Goal: Information Seeking & Learning: Check status

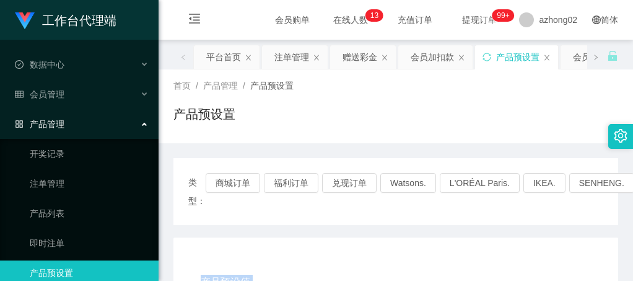
scroll to position [248, 0]
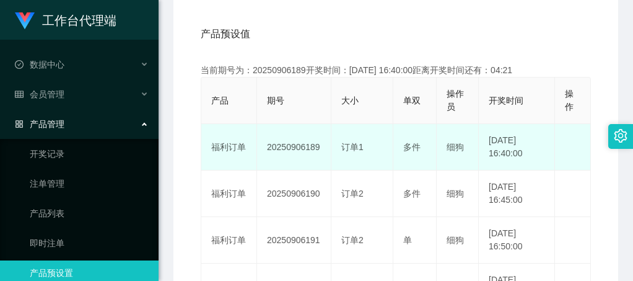
click at [297, 145] on td "20250906189" at bounding box center [294, 147] width 74 height 46
copy td "20250906189"
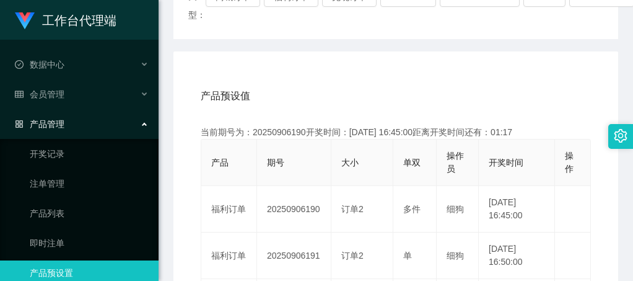
scroll to position [0, 0]
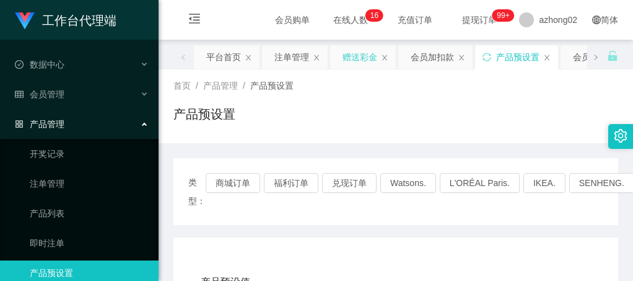
click at [353, 58] on div "赠送彩金" at bounding box center [360, 57] width 35 height 24
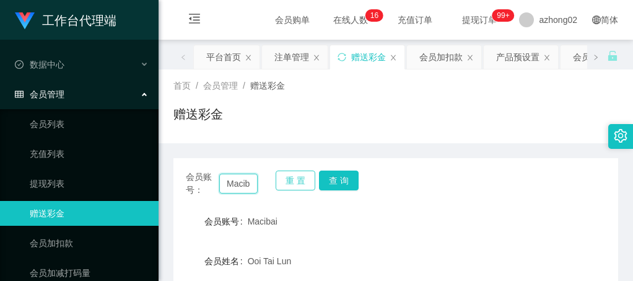
scroll to position [0, 7]
drag, startPoint x: 224, startPoint y: 183, endPoint x: 282, endPoint y: 186, distance: 57.7
click at [282, 186] on div "会员账号： Macibai 重 置 查 询" at bounding box center [395, 183] width 445 height 26
paste input "Jktan"
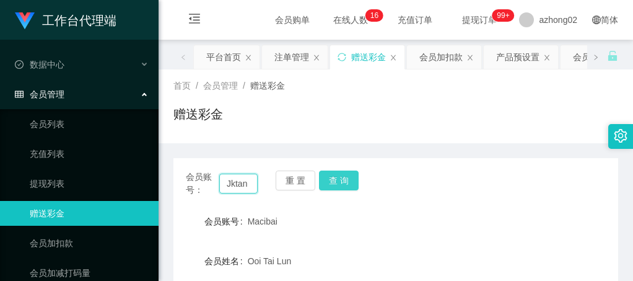
type input "Jktan"
click at [335, 176] on button "查 询" at bounding box center [339, 180] width 40 height 20
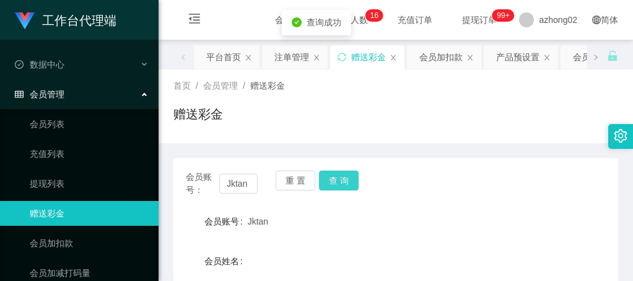
scroll to position [186, 0]
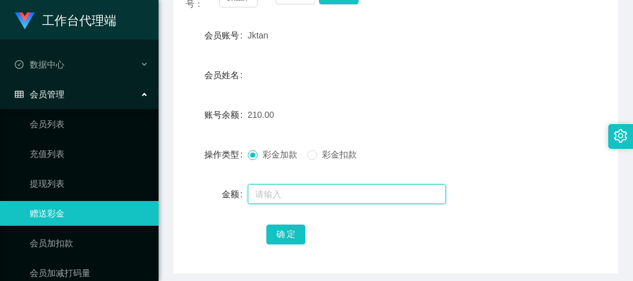
click at [282, 191] on input "text" at bounding box center [347, 194] width 198 height 20
type input "180"
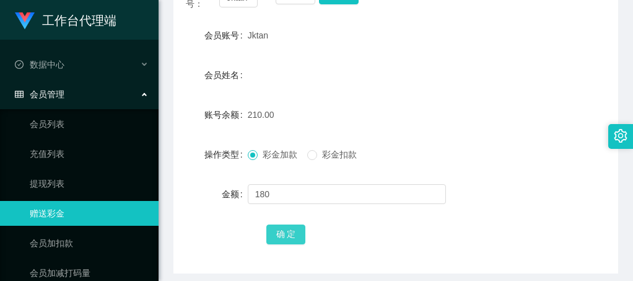
click at [283, 239] on button "确 定" at bounding box center [286, 234] width 40 height 20
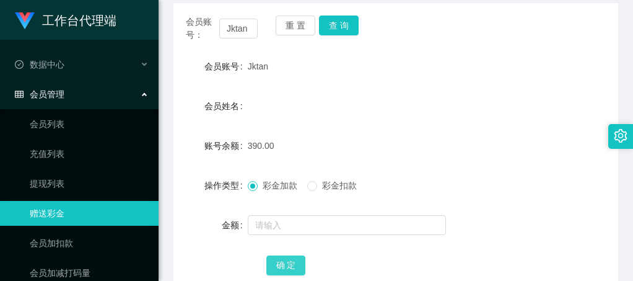
scroll to position [124, 0]
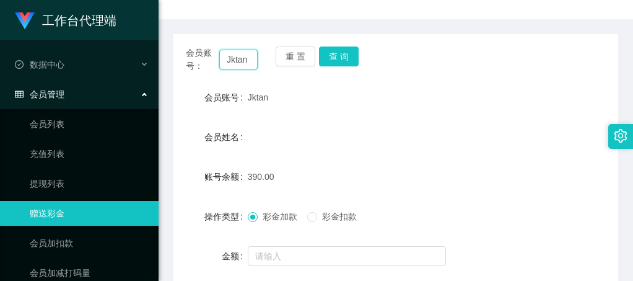
drag, startPoint x: 248, startPoint y: 63, endPoint x: 219, endPoint y: 63, distance: 29.1
click at [219, 63] on input "Jktan" at bounding box center [238, 60] width 38 height 20
paste input "lwjwj"
click at [343, 59] on button "查 询" at bounding box center [339, 56] width 40 height 20
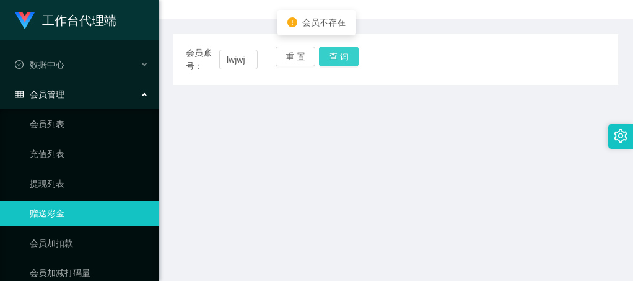
click at [343, 58] on button "查 询" at bounding box center [339, 56] width 40 height 20
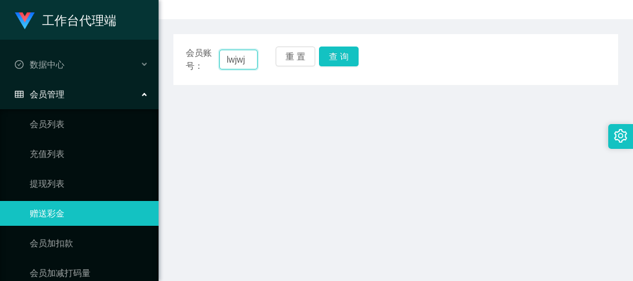
click at [235, 59] on input "lwjwj" at bounding box center [238, 60] width 38 height 20
click at [253, 59] on input "lwjwj" at bounding box center [238, 60] width 38 height 20
click at [335, 53] on button "查 询" at bounding box center [339, 56] width 40 height 20
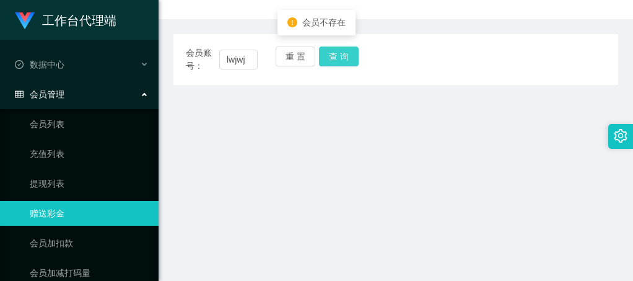
click at [335, 53] on button "查 询" at bounding box center [339, 56] width 40 height 20
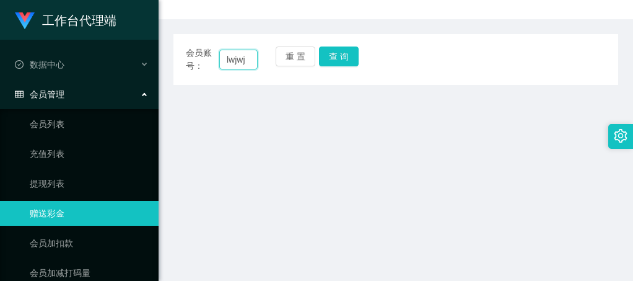
drag, startPoint x: 252, startPoint y: 62, endPoint x: 219, endPoint y: 61, distance: 32.8
click at [219, 61] on input "lwjwj" at bounding box center [238, 60] width 38 height 20
paste input "jwj"
type input "lwjjwjj"
click at [344, 58] on button "查 询" at bounding box center [339, 56] width 40 height 20
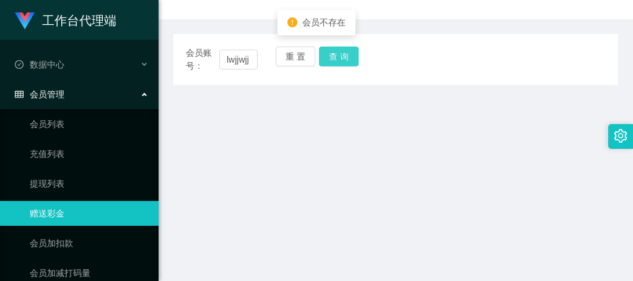
click at [344, 58] on button "查 询" at bounding box center [339, 56] width 40 height 20
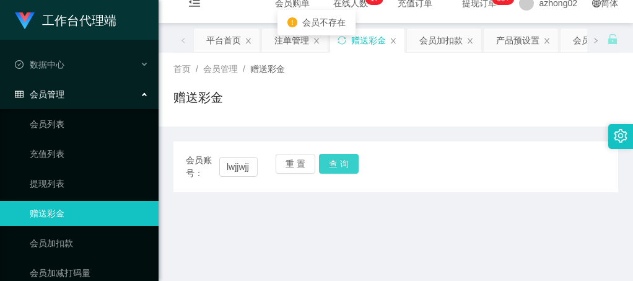
scroll to position [0, 0]
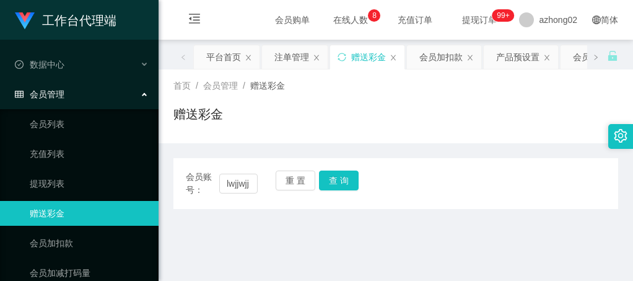
click at [388, 110] on div "赠送彩金" at bounding box center [395, 119] width 445 height 28
click at [515, 61] on div "产品预设置" at bounding box center [517, 57] width 43 height 24
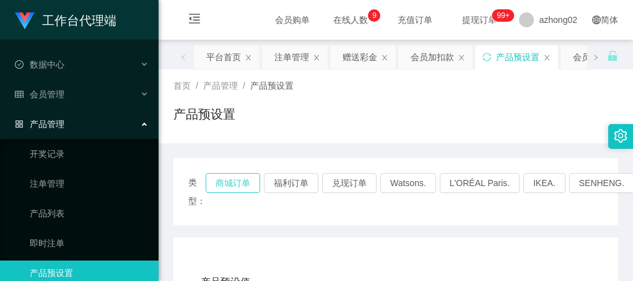
click at [227, 180] on button "商城订单" at bounding box center [233, 183] width 55 height 20
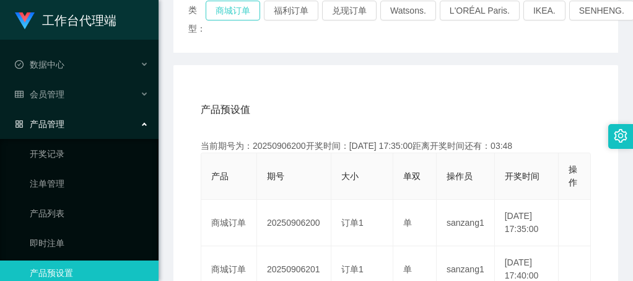
scroll to position [248, 0]
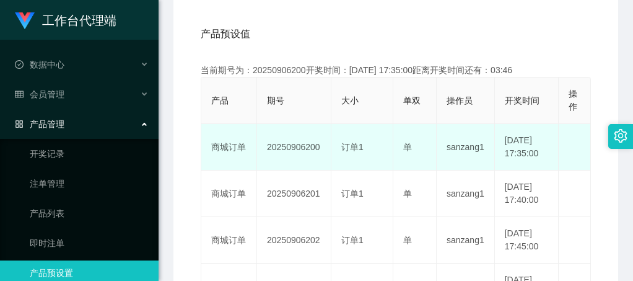
click at [289, 151] on td "20250906200" at bounding box center [294, 147] width 74 height 46
copy td "20250906200"
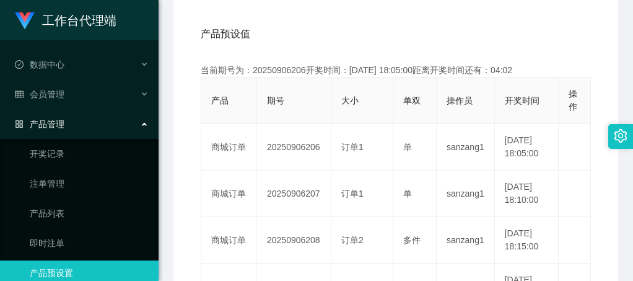
click at [333, 43] on div "产品预设值 添加期号" at bounding box center [396, 34] width 390 height 35
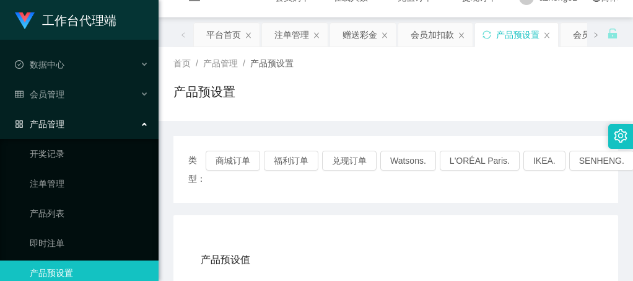
scroll to position [0, 0]
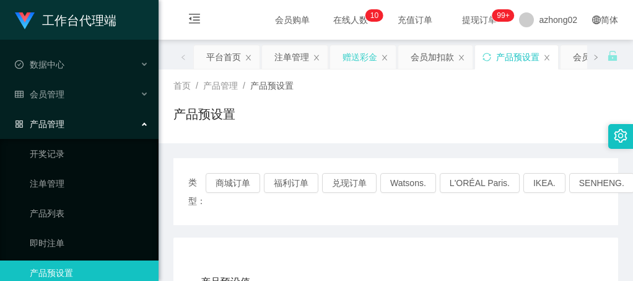
click at [359, 53] on div "赠送彩金" at bounding box center [360, 57] width 35 height 24
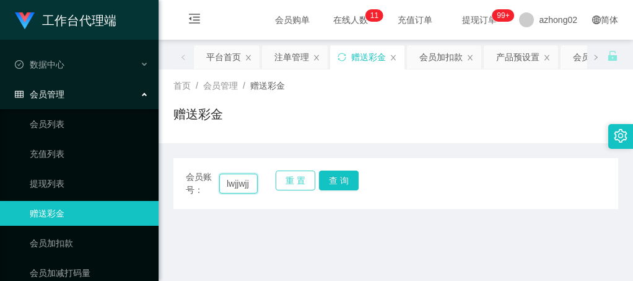
drag, startPoint x: 219, startPoint y: 183, endPoint x: 289, endPoint y: 189, distance: 69.7
click at [277, 190] on div "会员账号： lwjjwjj 重 置 查 询" at bounding box center [395, 183] width 445 height 26
paste input "weifeng"
type input "weifeng"
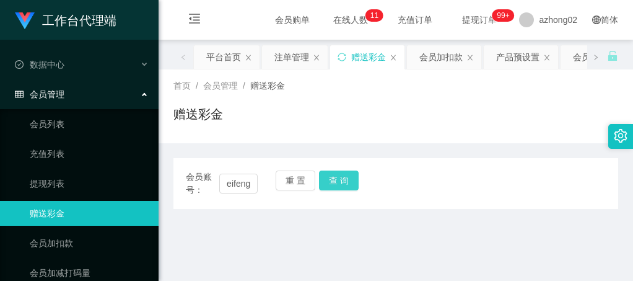
scroll to position [0, 0]
click at [338, 173] on button "查 询" at bounding box center [339, 180] width 40 height 20
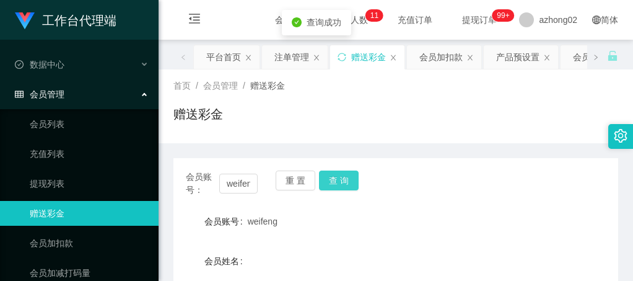
click at [337, 186] on button "查 询" at bounding box center [339, 180] width 40 height 20
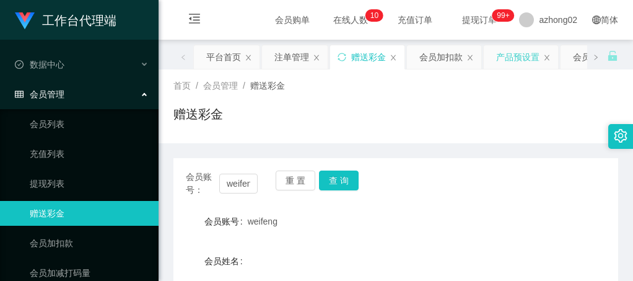
click at [535, 58] on div "产品预设置" at bounding box center [517, 57] width 43 height 24
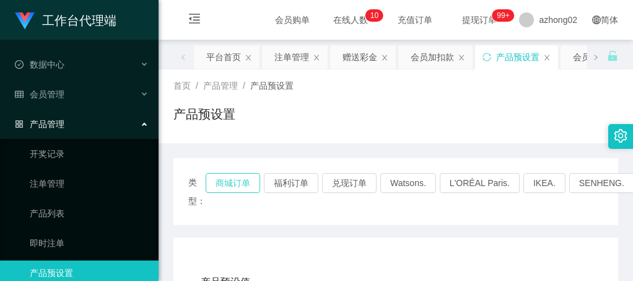
click at [232, 183] on button "商城订单" at bounding box center [233, 183] width 55 height 20
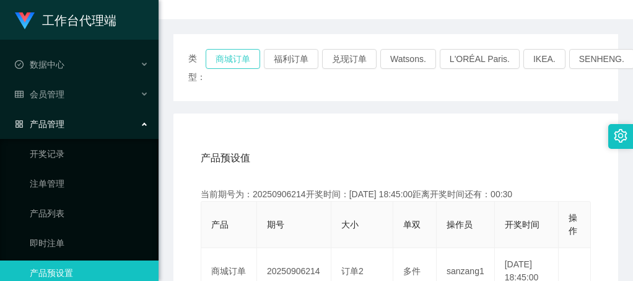
scroll to position [248, 0]
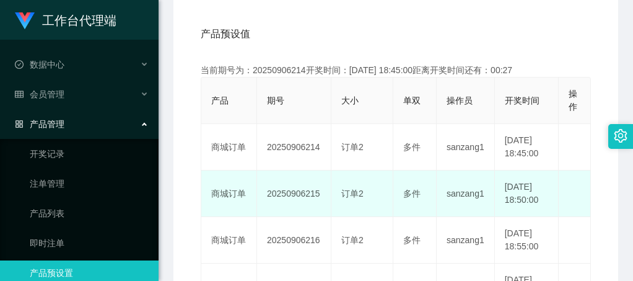
click at [285, 212] on td "20250906215" at bounding box center [294, 193] width 74 height 46
copy td "20250906215"
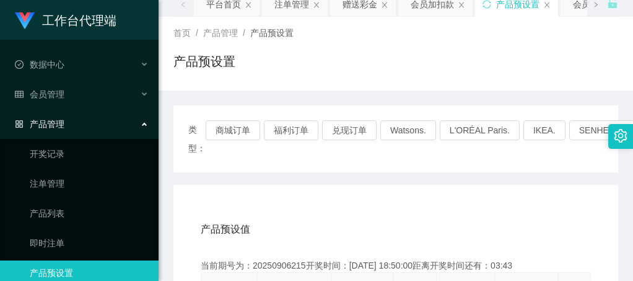
scroll to position [0, 0]
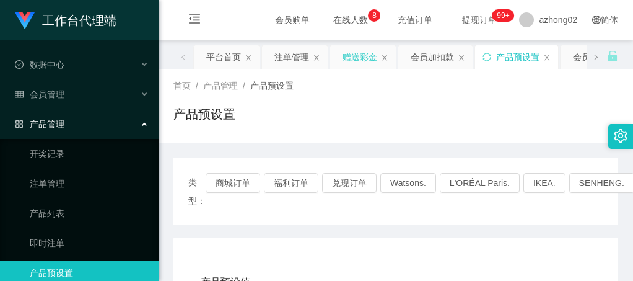
click at [366, 58] on div "赠送彩金" at bounding box center [360, 57] width 35 height 24
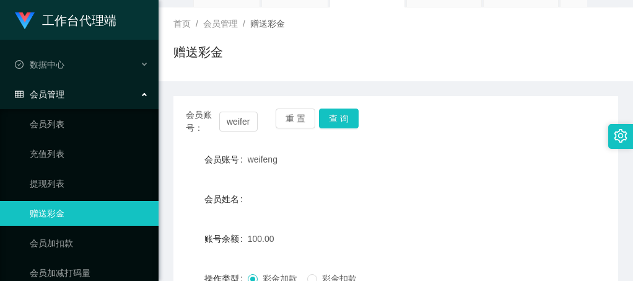
scroll to position [124, 0]
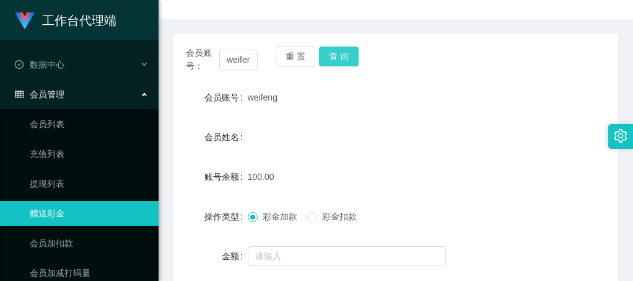
click at [342, 55] on button "查 询" at bounding box center [339, 56] width 40 height 20
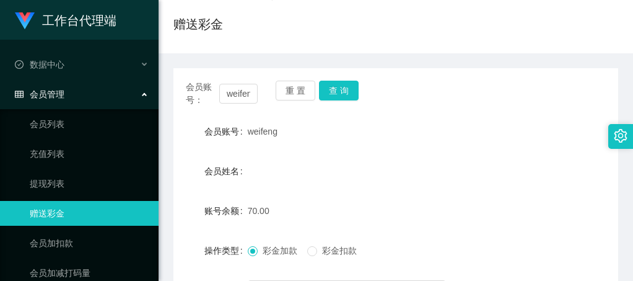
scroll to position [0, 0]
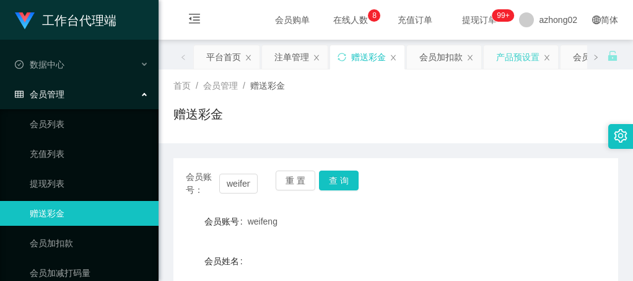
click at [532, 52] on div "产品预设置" at bounding box center [517, 57] width 43 height 24
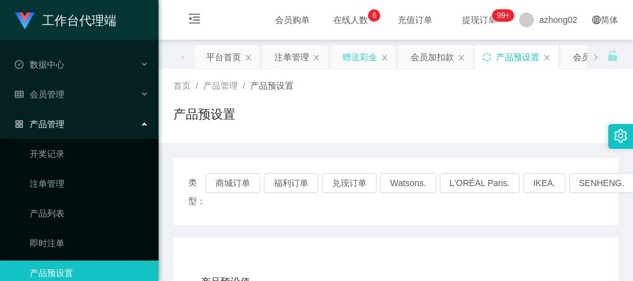
click at [355, 58] on div "赠送彩金" at bounding box center [360, 57] width 35 height 24
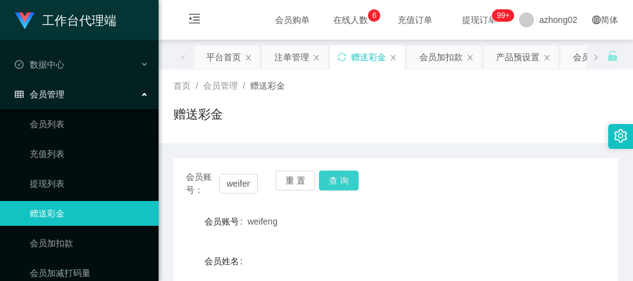
click at [336, 177] on button "查 询" at bounding box center [339, 180] width 40 height 20
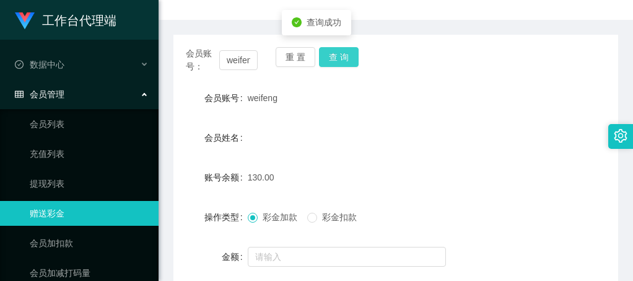
scroll to position [124, 0]
click at [335, 53] on button "查 询" at bounding box center [339, 56] width 40 height 20
click at [338, 57] on button "查 询" at bounding box center [339, 56] width 40 height 20
click at [338, 57] on span "查询成功" at bounding box center [324, 58] width 35 height 10
click at [397, 84] on div "会员账号： weifeng 重 置 查 询 会员账号 weifeng 会员姓名 账号余额 130.00 操作类型 彩金加款 彩金扣款 金额 确 定" at bounding box center [395, 184] width 445 height 301
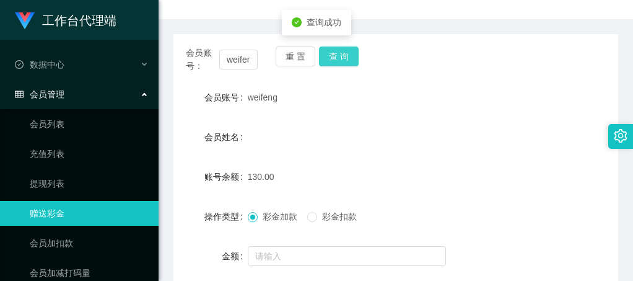
click at [339, 51] on button "查 询" at bounding box center [339, 56] width 40 height 20
click at [339, 49] on button "查 询" at bounding box center [339, 56] width 40 height 20
click at [339, 55] on div "查询成功" at bounding box center [316, 57] width 69 height 25
click at [331, 53] on button "查 询" at bounding box center [339, 56] width 40 height 20
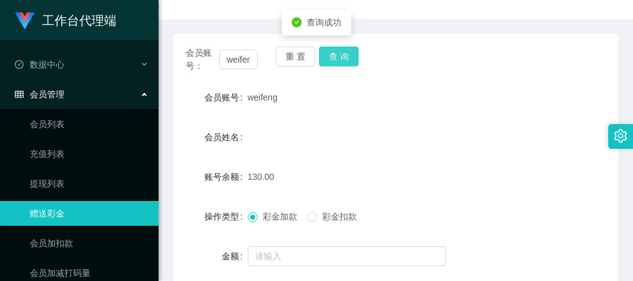
click at [331, 53] on button "查 询" at bounding box center [339, 56] width 40 height 20
click at [331, 53] on div "查询成功" at bounding box center [316, 57] width 69 height 25
click at [332, 54] on button "查 询" at bounding box center [339, 56] width 40 height 20
click at [332, 55] on button "查 询" at bounding box center [339, 56] width 40 height 20
click at [332, 55] on body "工作台代理端 数据中心 会员管理 会员列表 充值列表 提现列表 赠送彩金 会员加扣款 会员加减打码量 产品管理 开奖记录 注单管理 产品列表 即时注单 产品预…" at bounding box center [316, 140] width 633 height 281
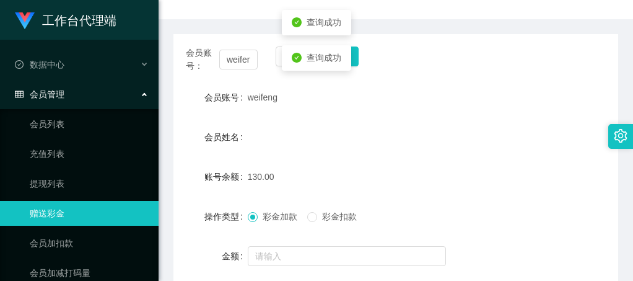
click at [332, 55] on span "查询成功" at bounding box center [324, 58] width 35 height 10
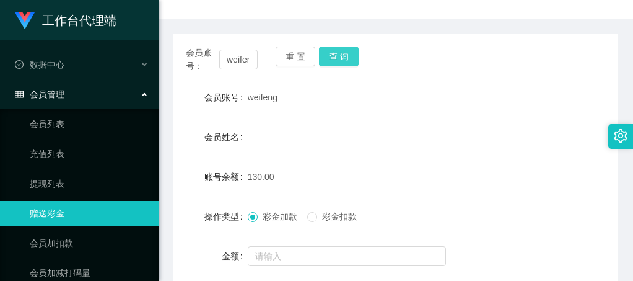
click at [353, 59] on button "查 询" at bounding box center [339, 56] width 40 height 20
click at [338, 55] on button "查 询" at bounding box center [339, 56] width 40 height 20
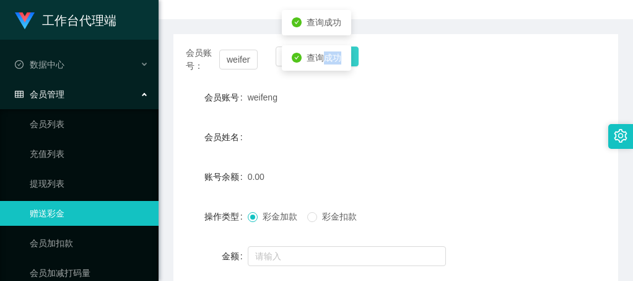
click at [338, 55] on span "查询成功" at bounding box center [324, 58] width 35 height 10
drag, startPoint x: 338, startPoint y: 55, endPoint x: 451, endPoint y: 56, distance: 112.8
click at [452, 56] on div "会员账号： weifeng 重 置 查 询" at bounding box center [395, 59] width 445 height 26
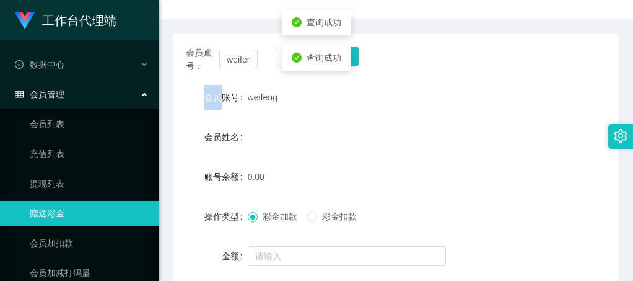
click at [450, 58] on div "会员账号： weifeng 重 置 查 询" at bounding box center [395, 59] width 445 height 26
click at [447, 59] on div "会员账号： weifeng 重 置 查 询" at bounding box center [395, 59] width 445 height 26
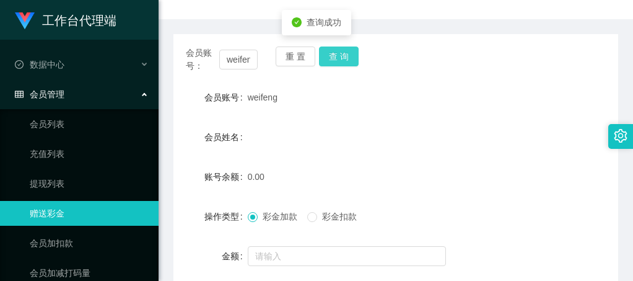
click at [347, 57] on button "查 询" at bounding box center [339, 56] width 40 height 20
click at [347, 57] on div "查询成功" at bounding box center [316, 57] width 69 height 25
drag, startPoint x: 347, startPoint y: 57, endPoint x: 499, endPoint y: 98, distance: 157.2
click at [503, 98] on div "会员账号 [PERSON_NAME]" at bounding box center [395, 97] width 445 height 25
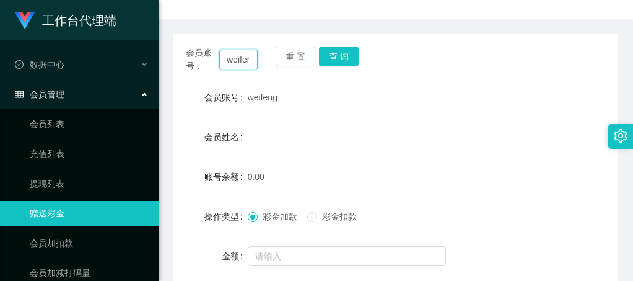
scroll to position [0, 7]
drag, startPoint x: 266, startPoint y: 63, endPoint x: 273, endPoint y: 64, distance: 6.3
click at [273, 64] on div "会员账号： weifeng 重 置 查 询" at bounding box center [395, 59] width 445 height 26
paste input "Gautama"
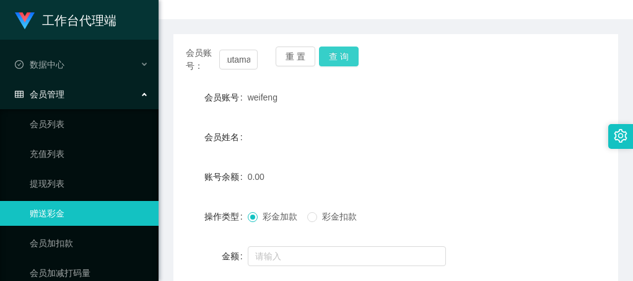
click at [343, 59] on button "查 询" at bounding box center [339, 56] width 40 height 20
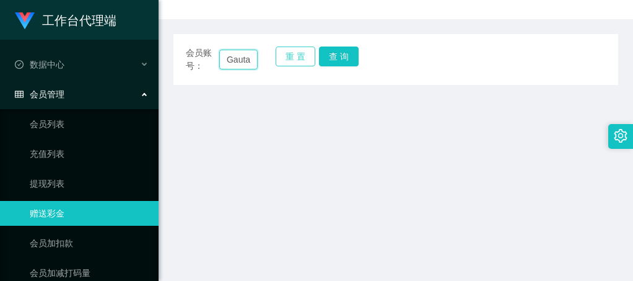
scroll to position [0, 12]
drag, startPoint x: 223, startPoint y: 56, endPoint x: 316, endPoint y: 64, distance: 93.2
click at [316, 64] on div "会员账号： Gautama 重 置 查 询" at bounding box center [395, 59] width 445 height 26
paste input "Macibai"
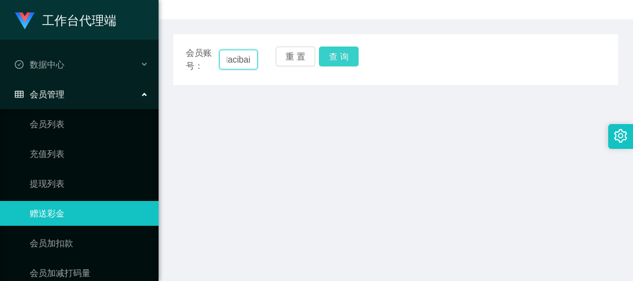
type input "Macibai"
click at [333, 54] on button "查 询" at bounding box center [339, 56] width 40 height 20
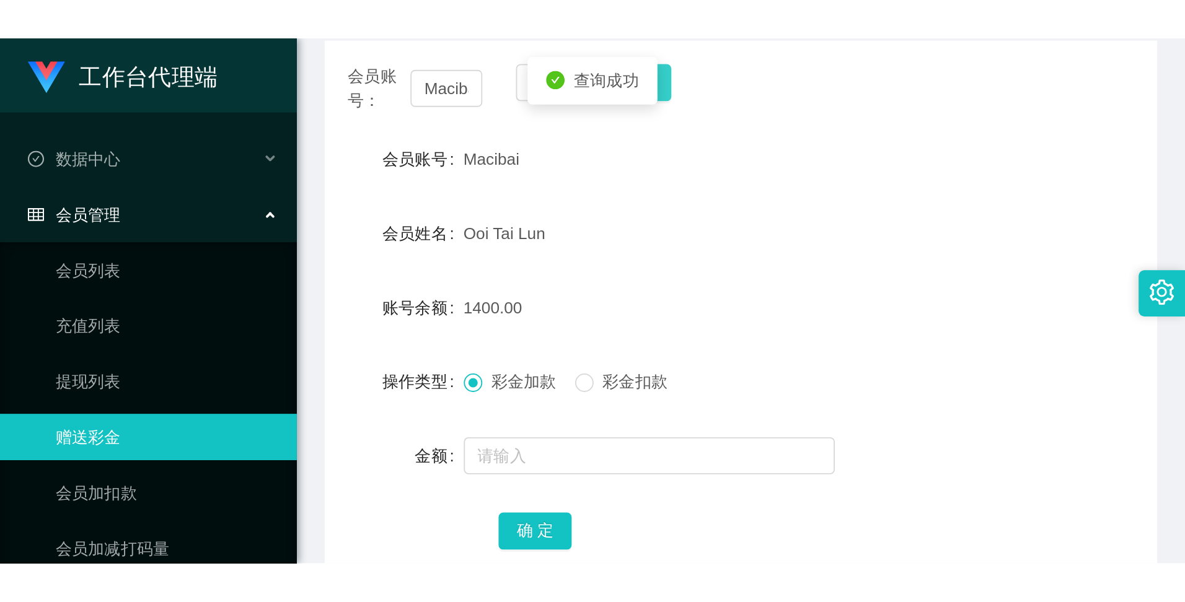
scroll to position [124, 0]
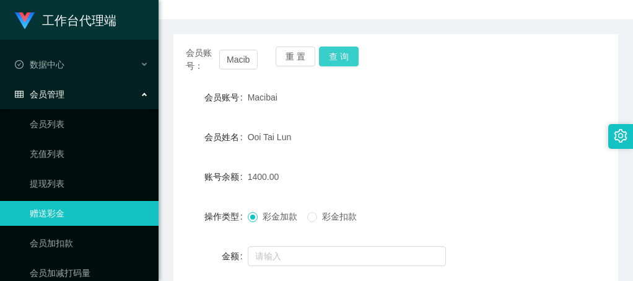
click at [347, 61] on button "查 询" at bounding box center [339, 56] width 40 height 20
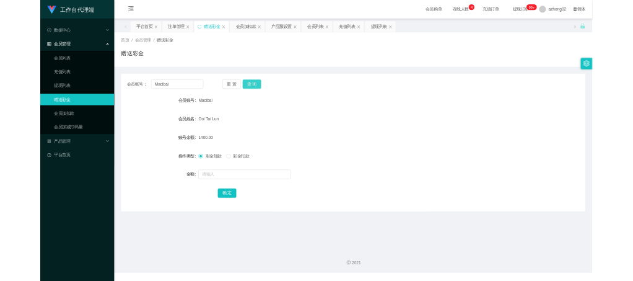
scroll to position [0, 0]
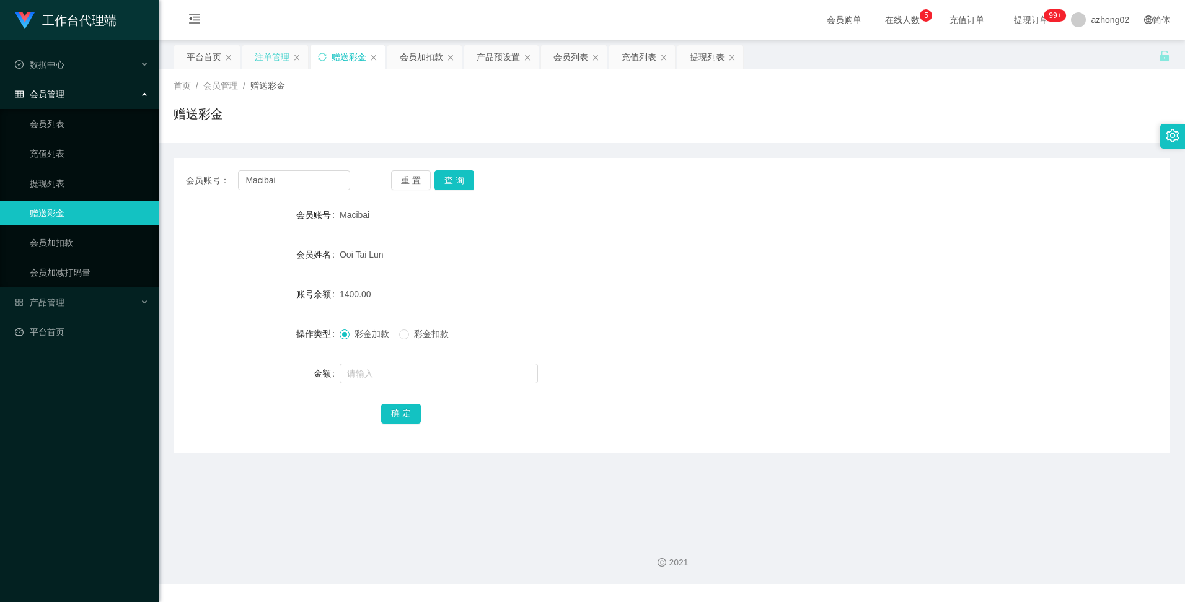
click at [265, 55] on div "注单管理" at bounding box center [272, 57] width 35 height 24
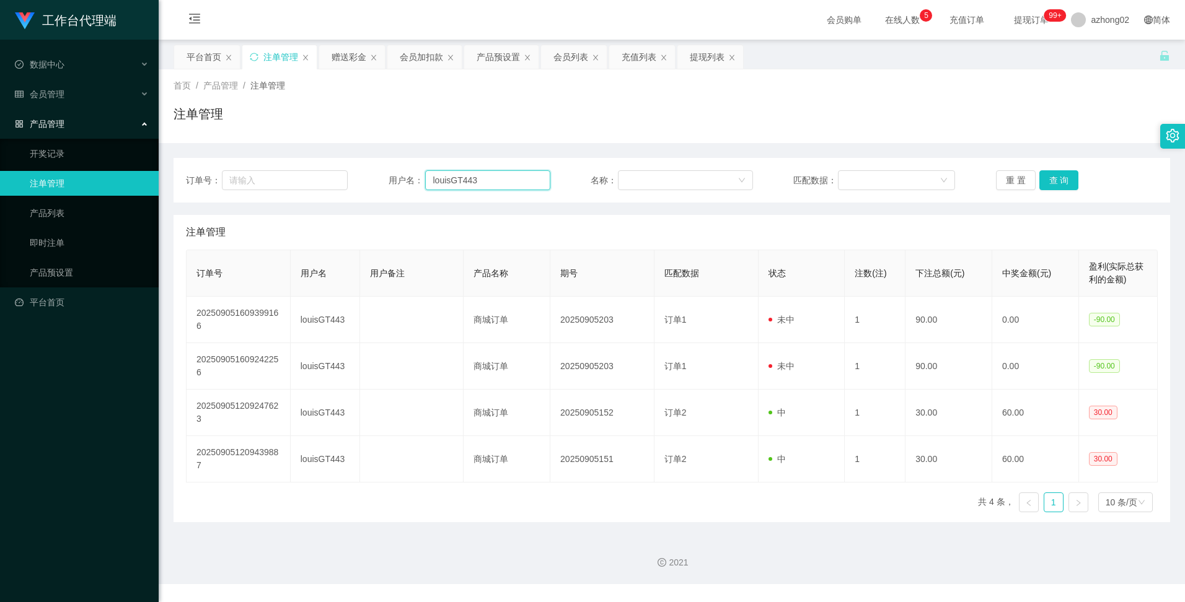
drag, startPoint x: 483, startPoint y: 182, endPoint x: 359, endPoint y: 182, distance: 124.5
click at [359, 182] on div "订单号： 用户名： louisGT443 名称： 匹配数据： 重 置 查 询" at bounding box center [671, 180] width 971 height 20
paste input "Macibai"
type input "Macibai"
click at [633, 175] on button "查 询" at bounding box center [1059, 180] width 40 height 20
